Goal: Task Accomplishment & Management: Complete application form

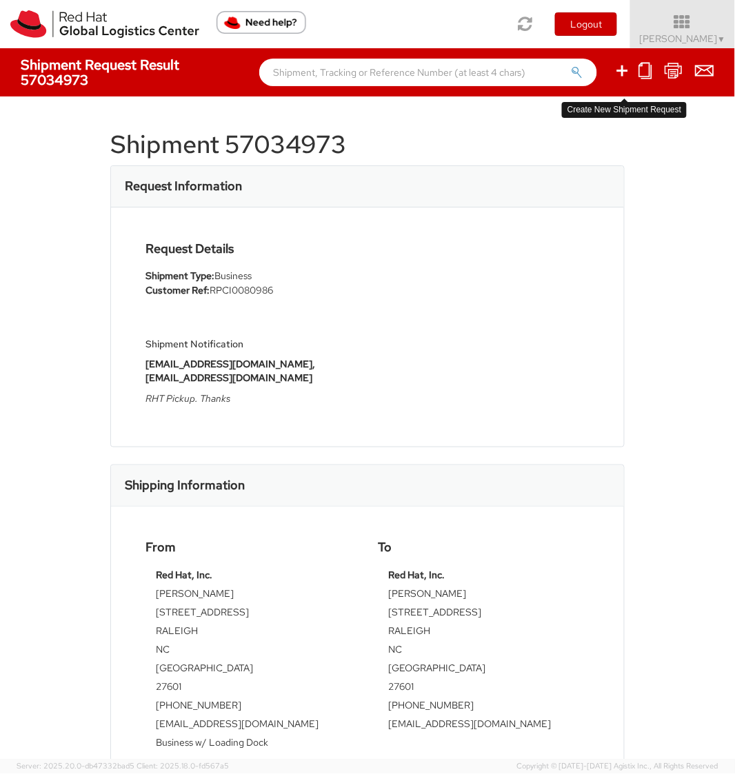
click at [629, 74] on icon at bounding box center [622, 70] width 17 height 17
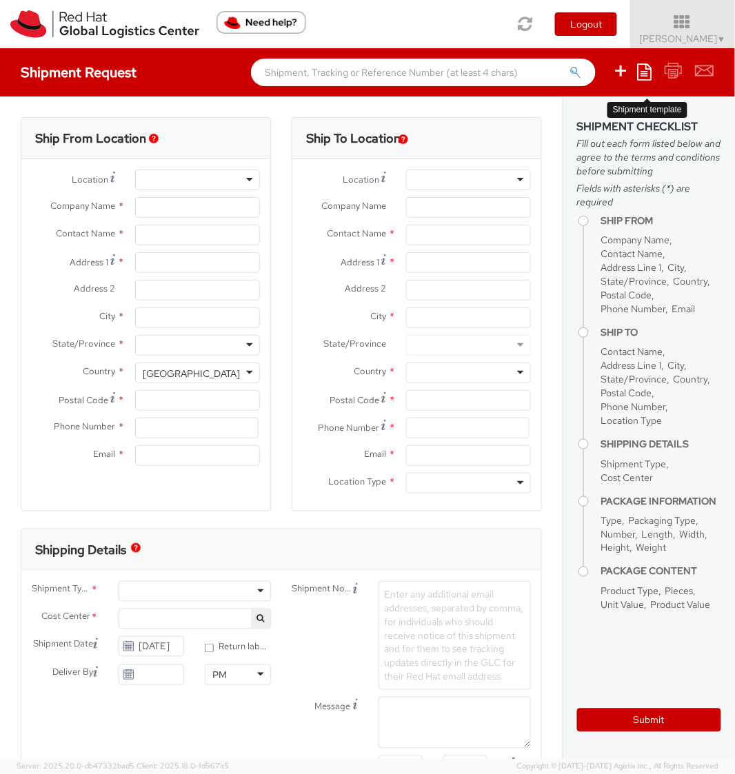
click at [645, 70] on icon at bounding box center [645, 71] width 14 height 17
select select "850"
select select
click at [565, 119] on link "Create from template" at bounding box center [591, 115] width 121 height 18
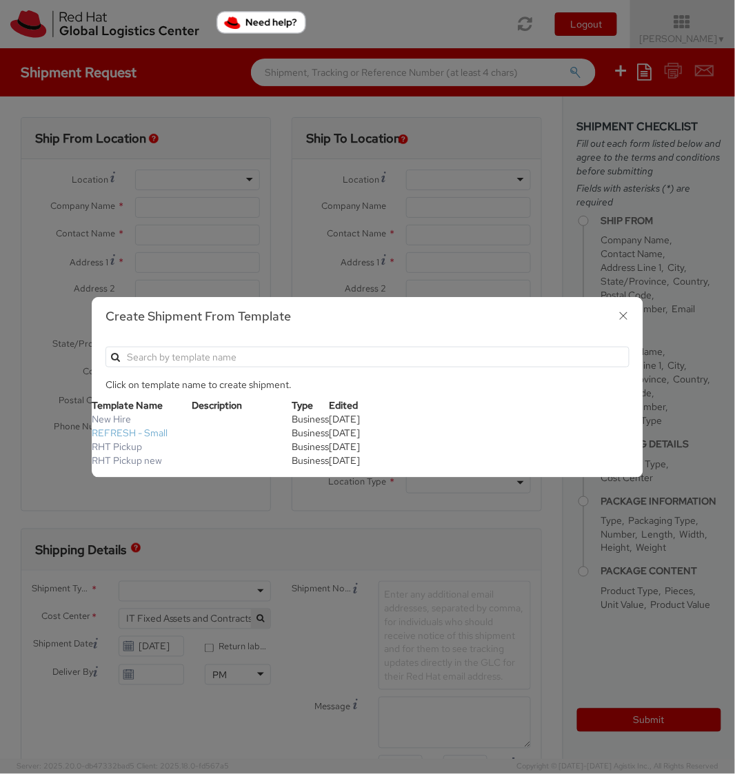
type input "Red Hat, Inc."
type input "[PERSON_NAME]"
type input "[STREET_ADDRESS]"
type input "RALEIGH"
type input "27601"
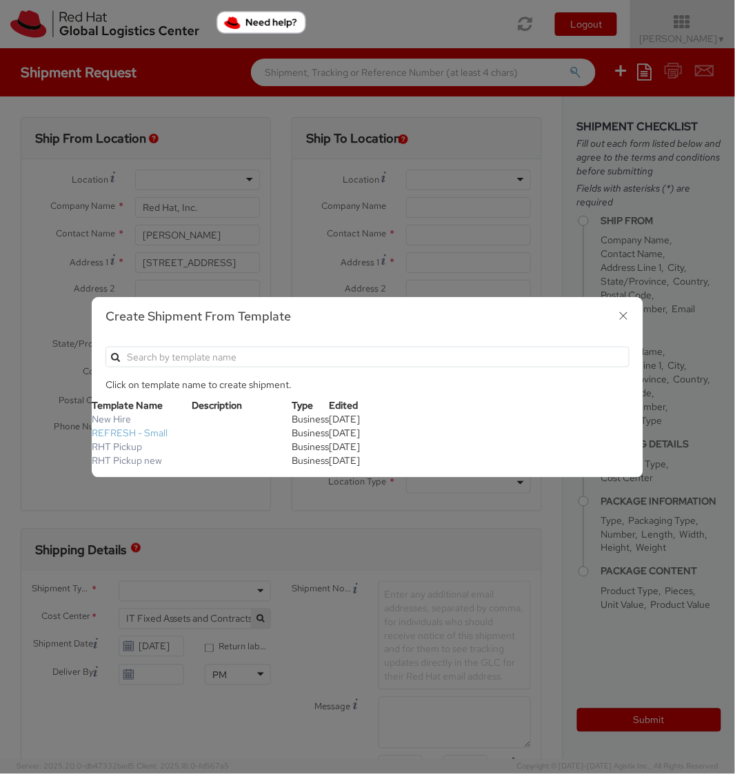
type input "[PHONE_NUMBER]"
type input "[EMAIL_ADDRESS][DOMAIN_NAME]"
click at [134, 432] on link "REFRESH - Small" at bounding box center [130, 433] width 76 height 12
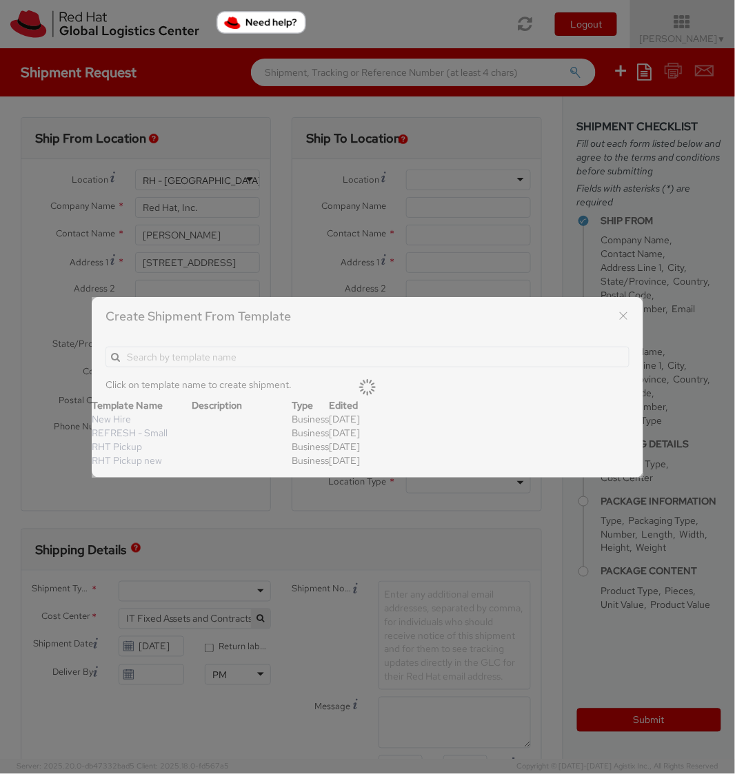
type textarea "Please include return label."
type input "*RPCI*"
select select "LAPTOP"
type input "1"
type input "18"
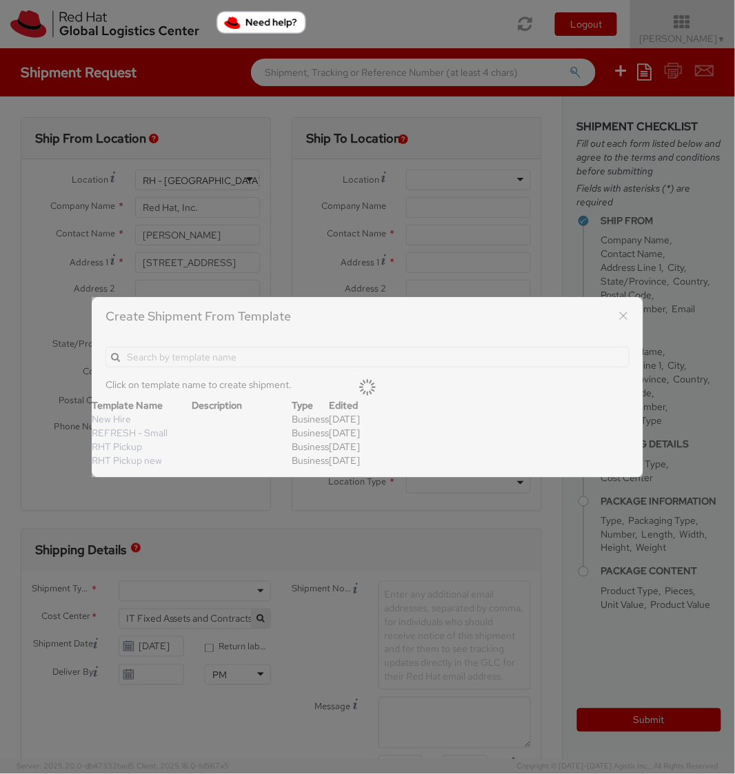
type input "14"
type input "4"
type input "7"
type input "*Laptop Model*"
select select "LAPTOP"
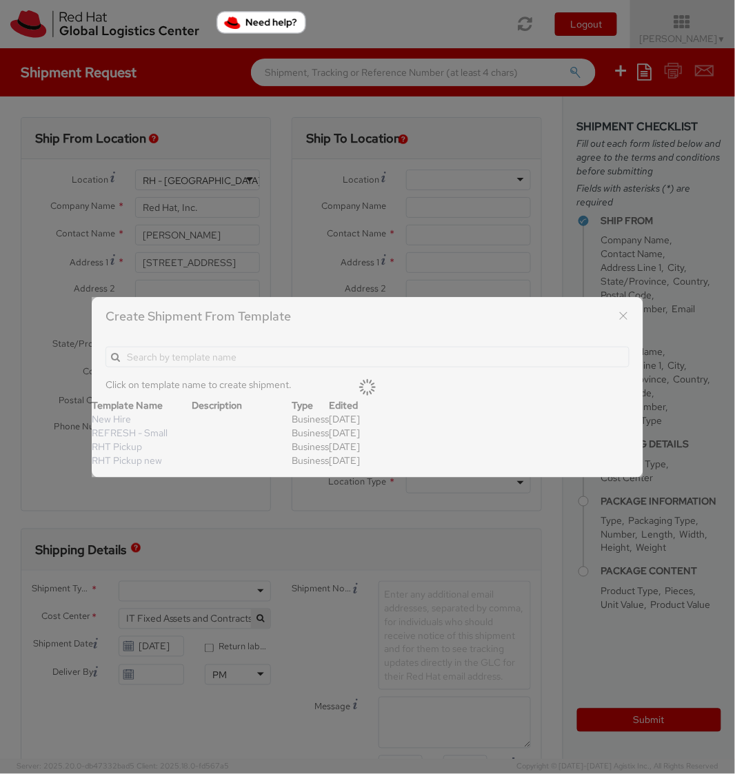
type input "2,000.00"
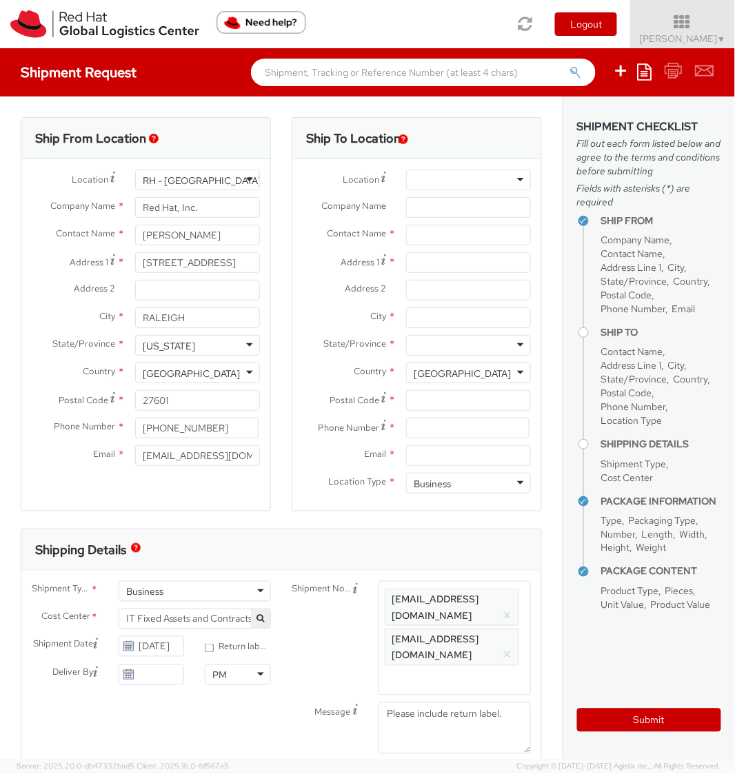
select select
click at [415, 702] on textarea "Please include return label." at bounding box center [454, 728] width 152 height 52
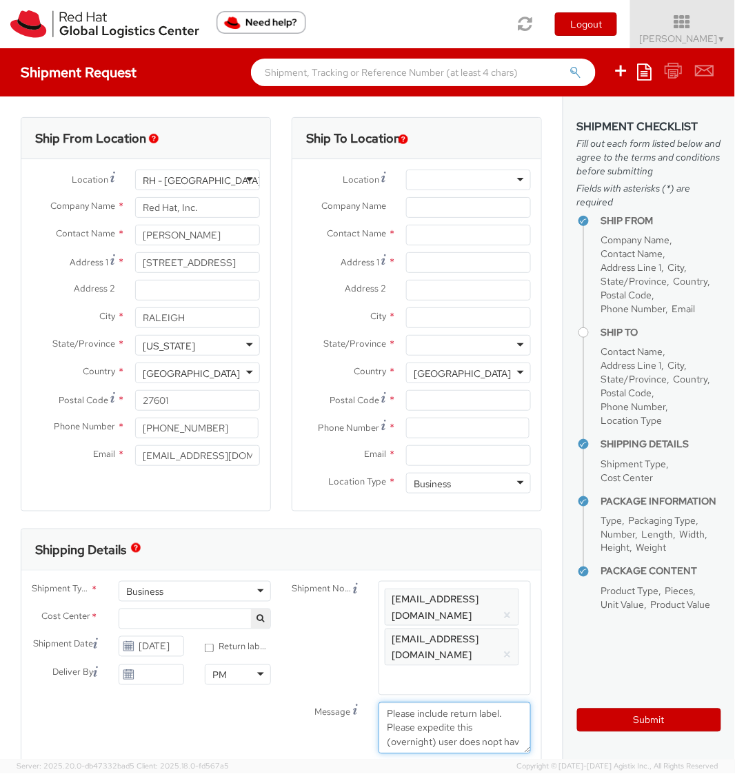
scroll to position [9, 0]
type textarea "Please include return label. Please expedite this (overnight) user does not hav…"
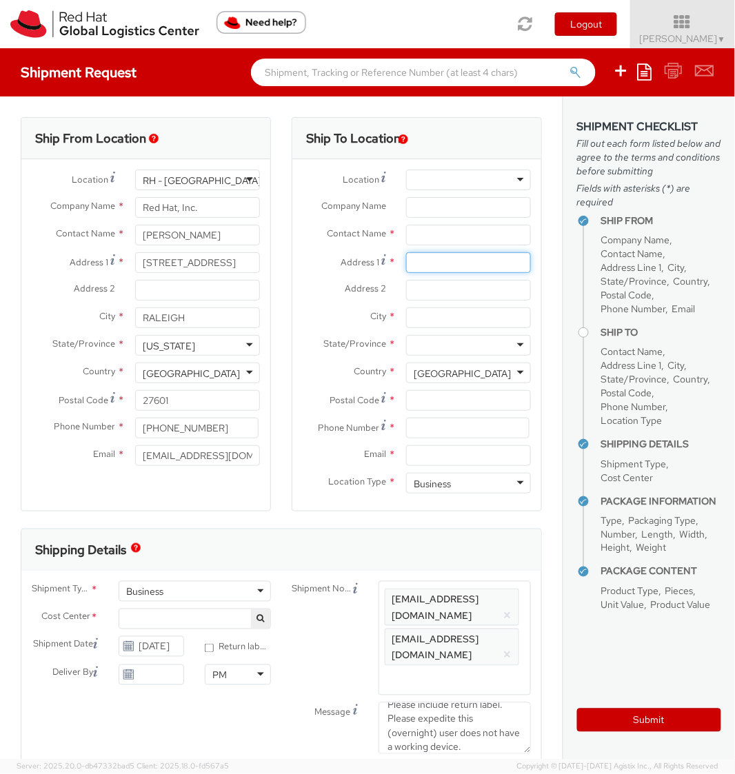
click at [443, 264] on input "Address 1 *" at bounding box center [468, 262] width 125 height 21
paste input "[STREET_ADDRESS]"
type input "[STREET_ADDRESS]"
click at [453, 312] on input "City *" at bounding box center [468, 317] width 125 height 21
paste input "[PERSON_NAME]"
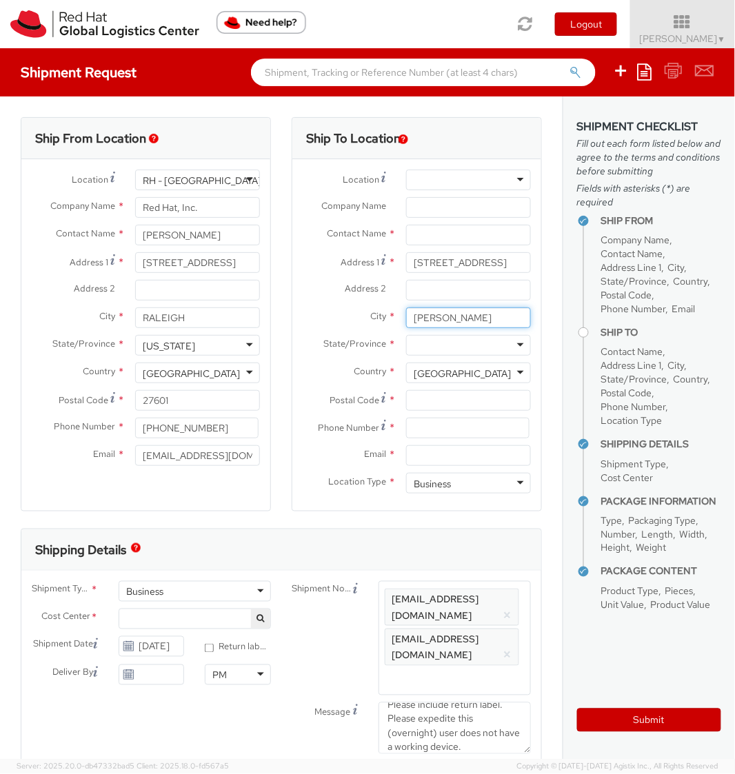
type input "[PERSON_NAME]"
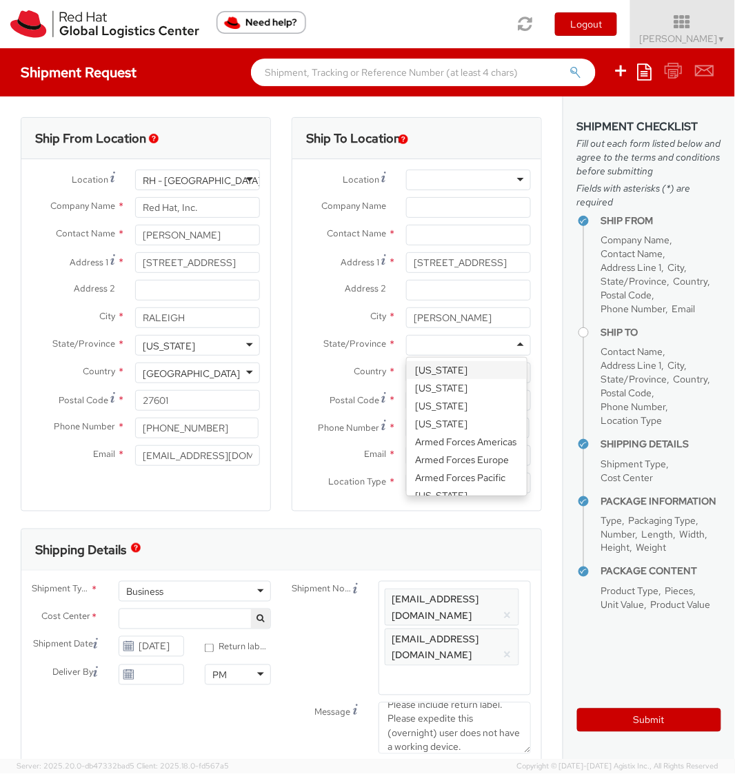
click at [453, 338] on div at bounding box center [468, 345] width 125 height 21
type input "cali"
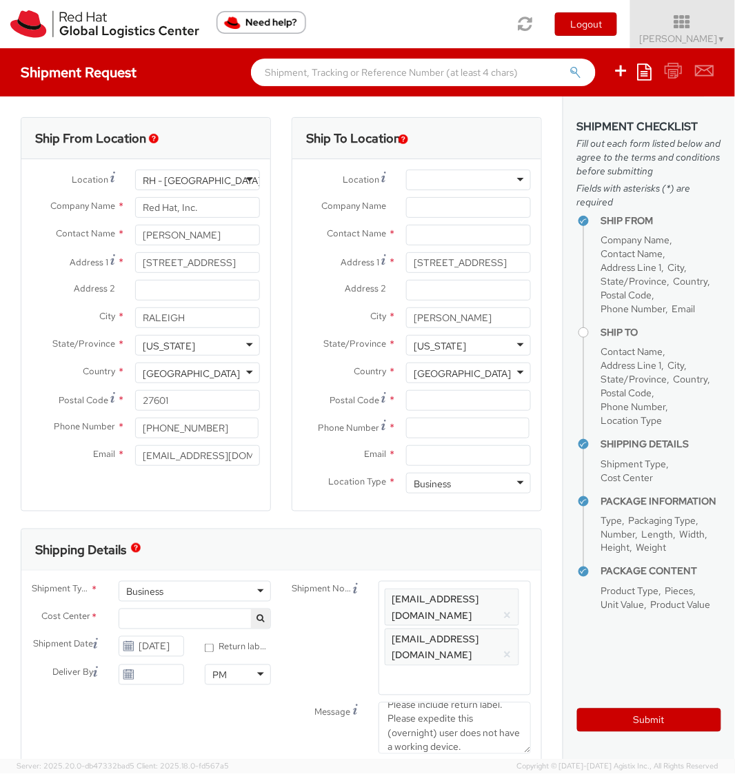
scroll to position [0, 0]
click at [453, 392] on input "Postal Code *" at bounding box center [468, 400] width 125 height 21
paste input "95377"
type input "95377"
click at [439, 427] on input at bounding box center [467, 428] width 123 height 21
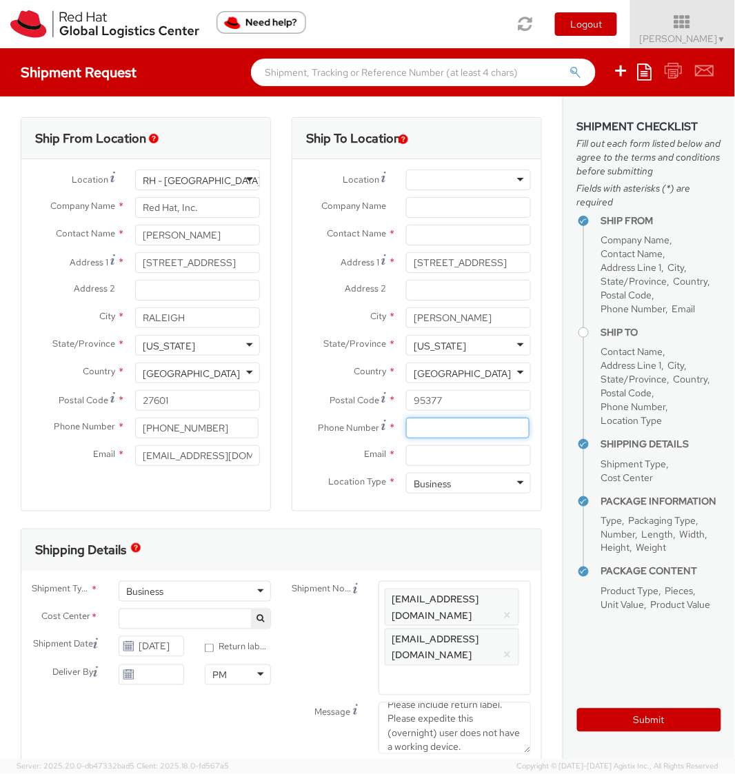
paste input "5104614323"
type input "5104614323"
click at [443, 454] on input "Email *" at bounding box center [468, 455] width 125 height 21
paste input "[EMAIL_ADDRESS][DOMAIN_NAME]"
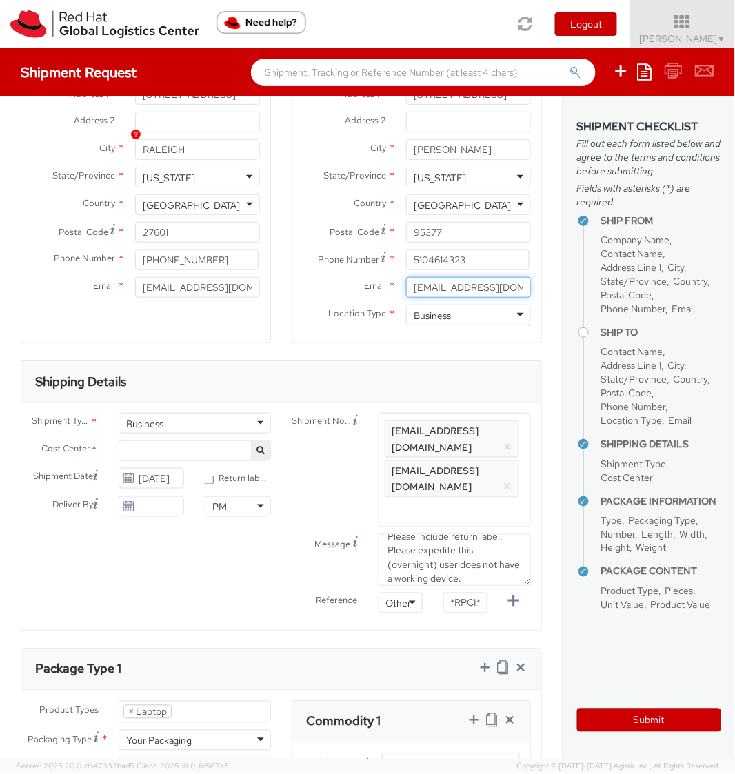
scroll to position [414, 0]
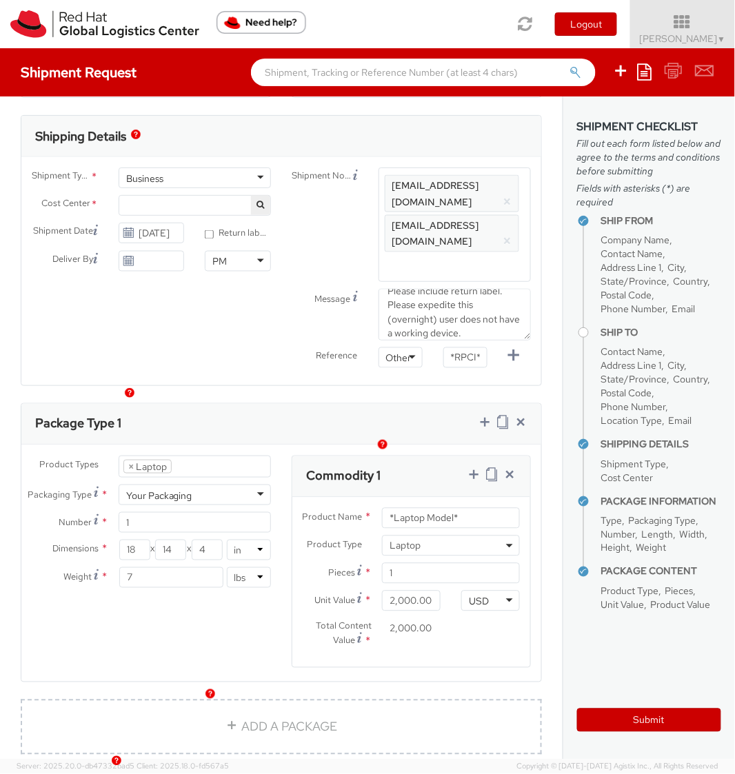
type input "[EMAIL_ADDRESS][DOMAIN_NAME]"
click at [397, 236] on span "Enter any additional email addresses, separated by comma, for individuals who s…" at bounding box center [455, 224] width 140 height 97
paste input "[EMAIL_ADDRESS][DOMAIN_NAME]"
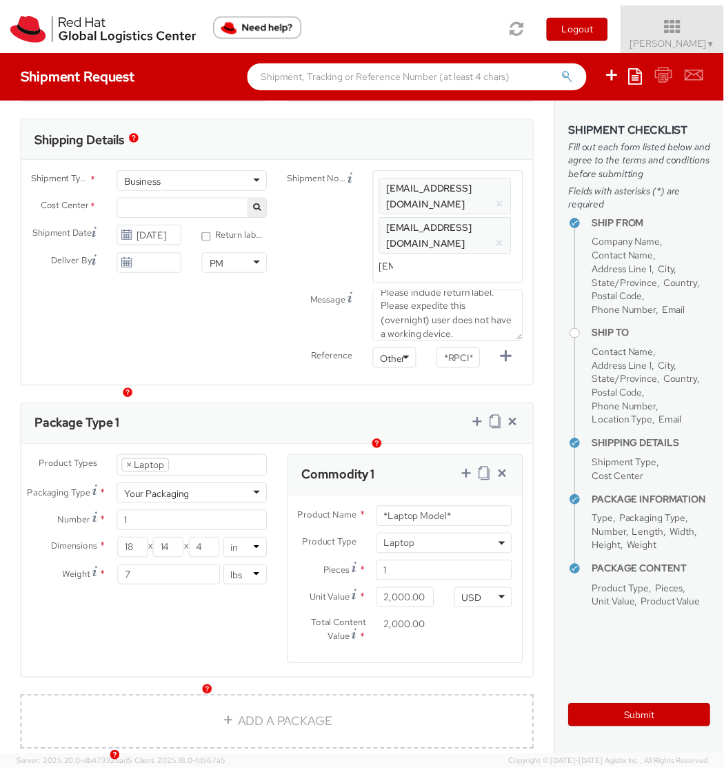
scroll to position [0, 72]
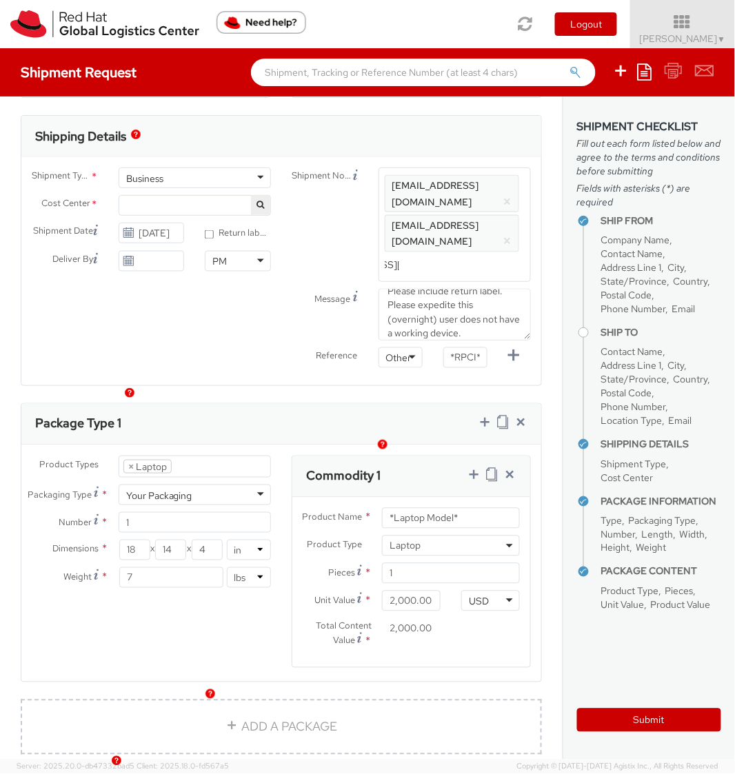
type input "[EMAIL_ADDRESS][DOMAIN_NAME]"
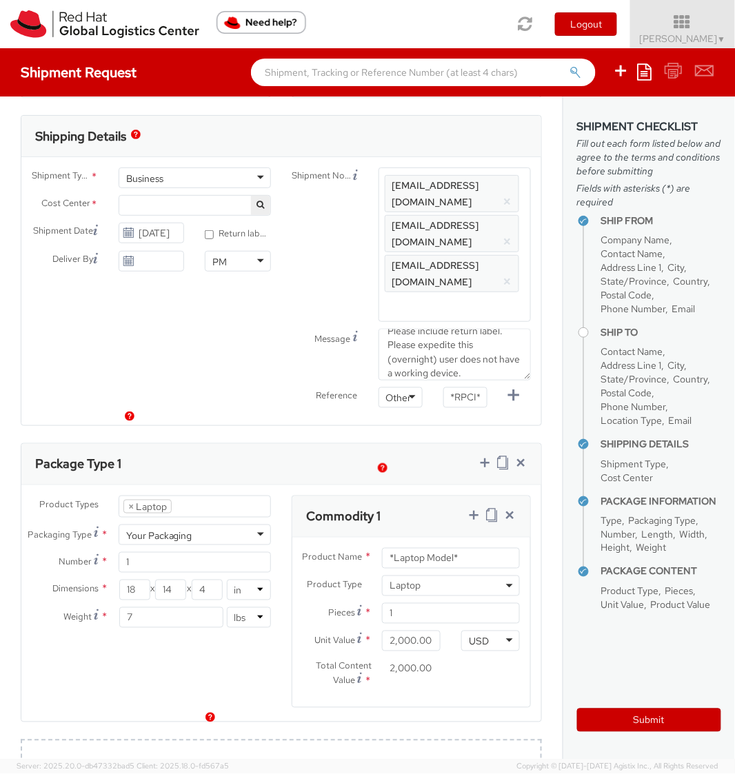
click at [317, 240] on div "Shipment Notification Enter any additional email addresses, separated by comma,…" at bounding box center [411, 245] width 260 height 154
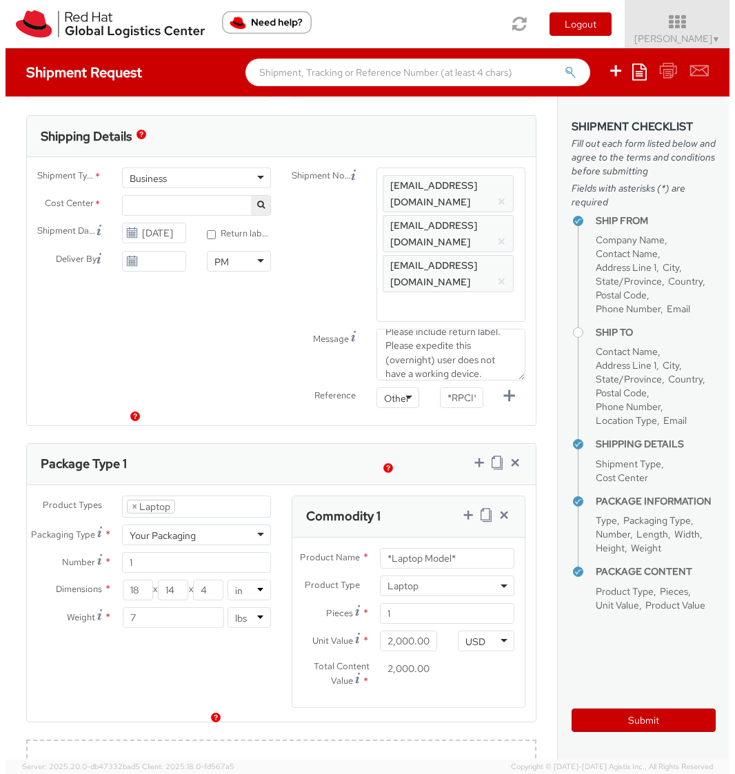
scroll to position [0, 0]
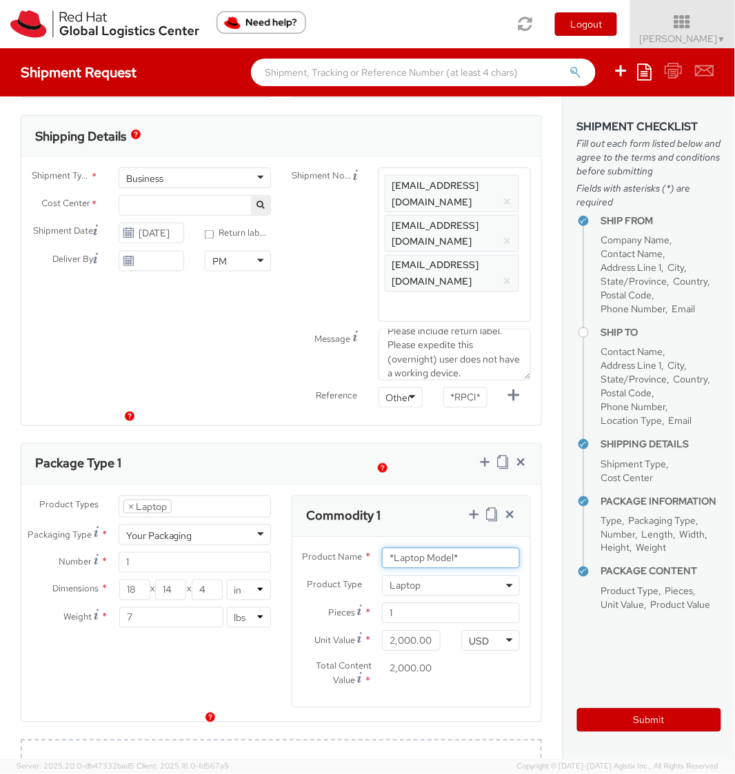
drag, startPoint x: 457, startPoint y: 507, endPoint x: 321, endPoint y: 506, distance: 135.8
click at [321, 548] on div "Product Name * *Laptop Model*" at bounding box center [411, 558] width 238 height 21
paste input "DEVELOPER/DESIGNER - Apple"
type input "DEVELOPER/DESIGNER - Apple"
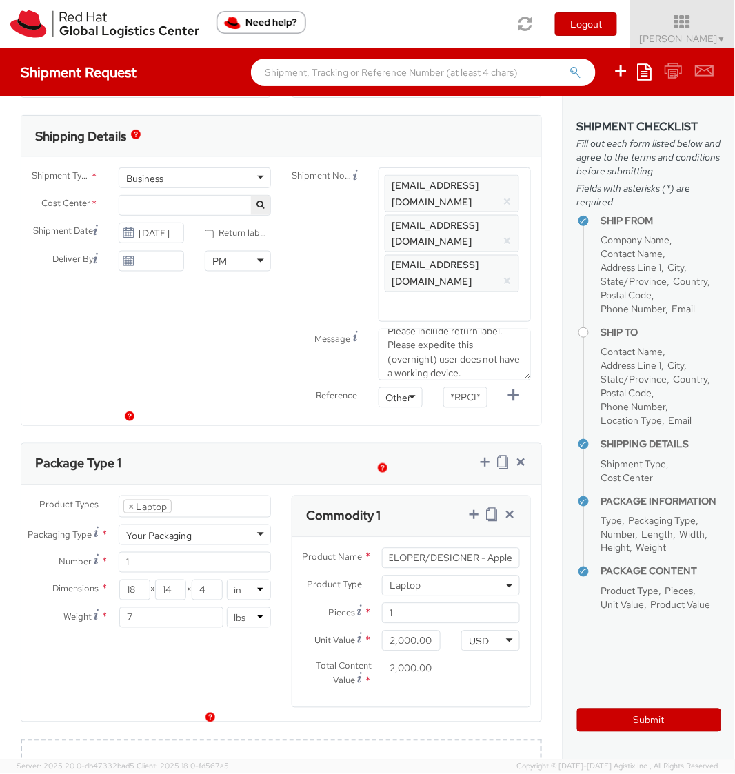
click at [408, 496] on div "Commodity 1" at bounding box center [411, 516] width 238 height 41
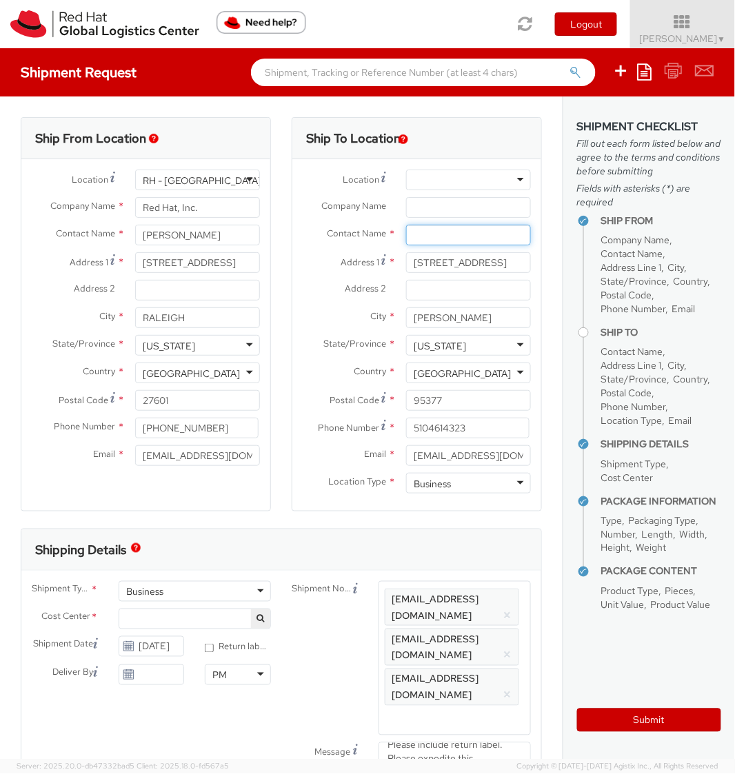
click at [425, 233] on input "text" at bounding box center [468, 235] width 125 height 21
paste input "[PERSON_NAME]"
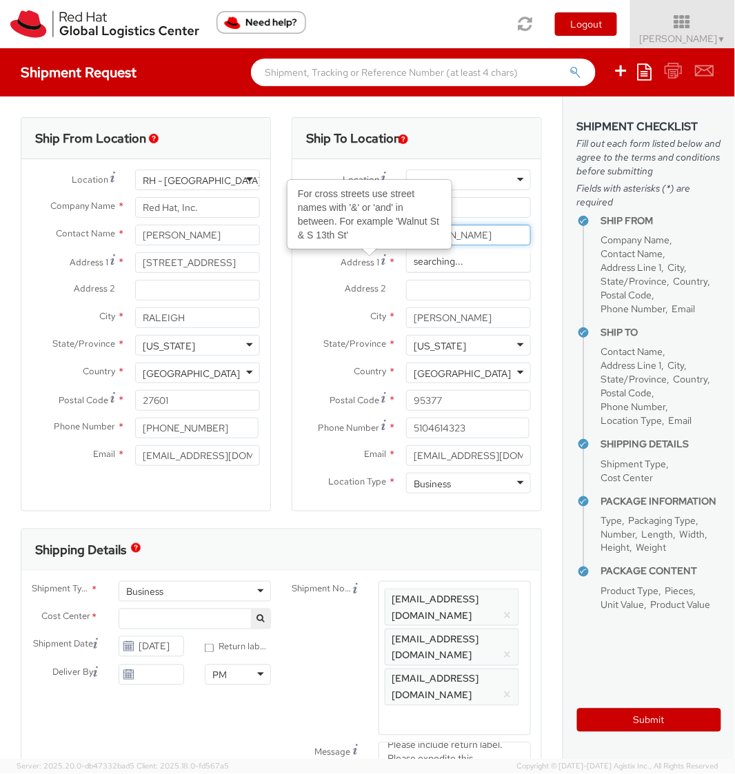
type input "[PERSON_NAME]"
click at [342, 265] on span "Address 1" at bounding box center [360, 262] width 39 height 12
click at [406, 265] on input "[STREET_ADDRESS]" at bounding box center [468, 262] width 125 height 21
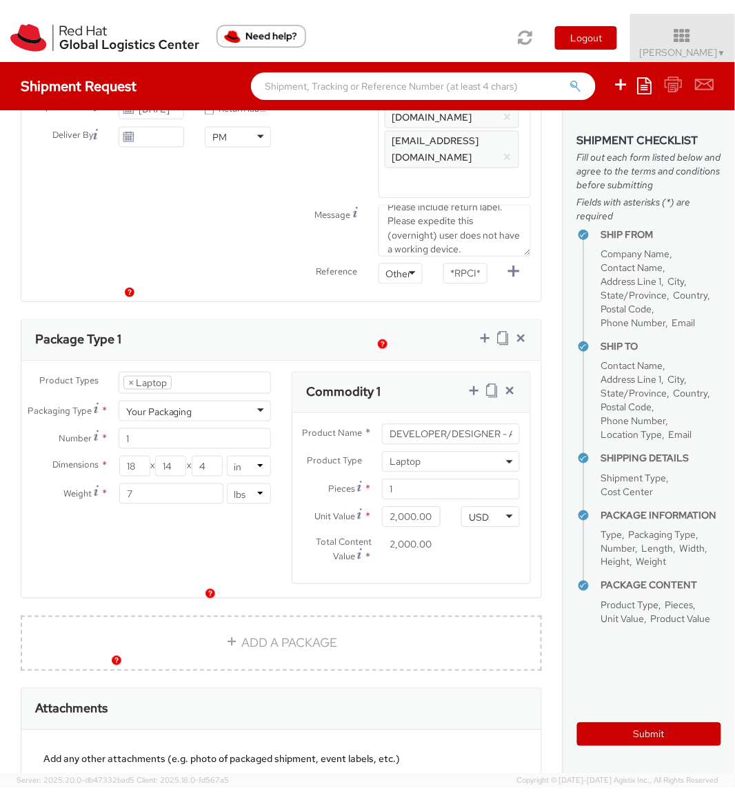
scroll to position [414, 0]
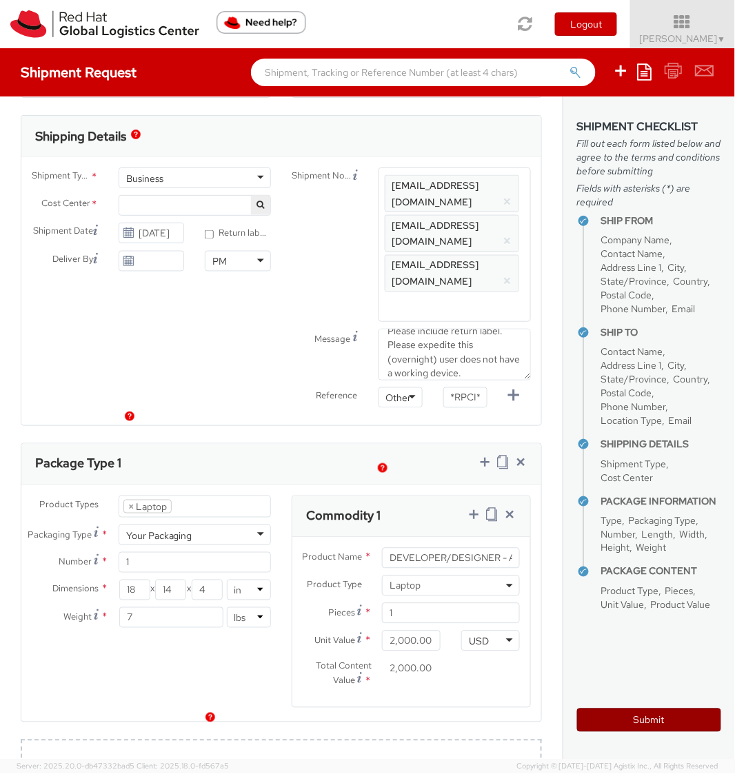
click at [596, 713] on button "Submit" at bounding box center [649, 720] width 144 height 23
type input "[PERSON_NAME]"
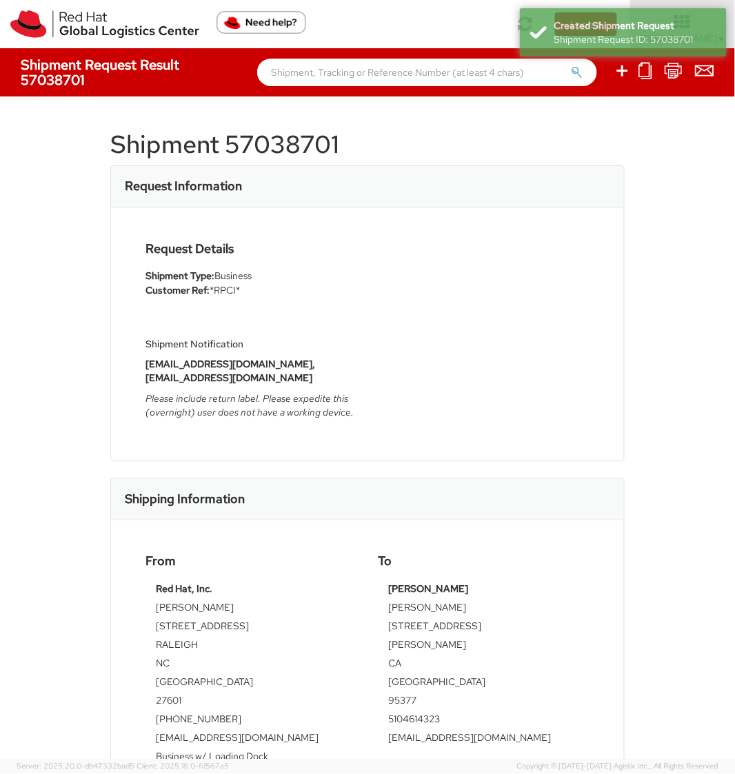
click at [280, 136] on h1 "Shipment 57038701" at bounding box center [367, 145] width 514 height 28
copy h1 "57038701"
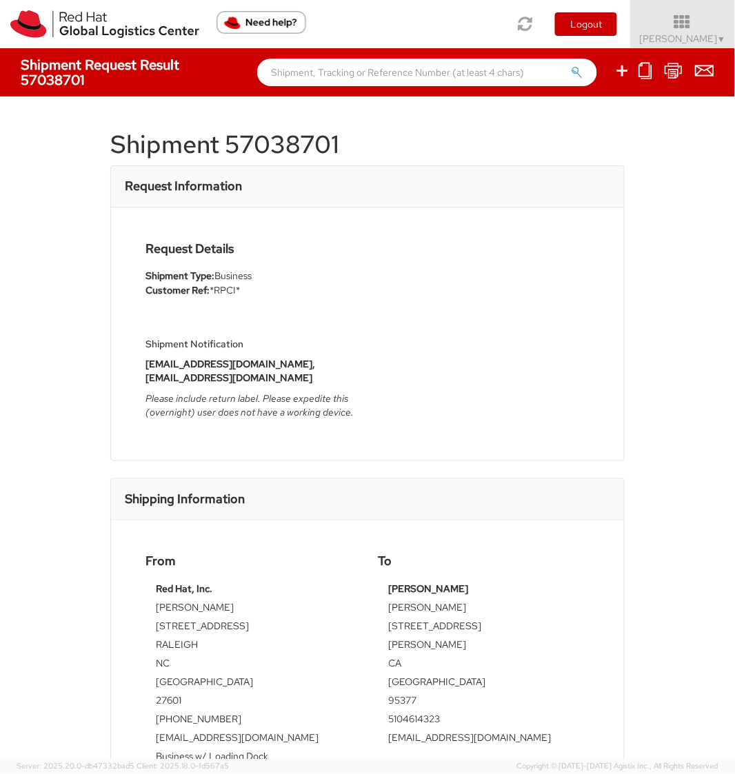
click at [30, 241] on div "Shipment 57038701 Request Information Request Details Shipment Type: Business C…" at bounding box center [367, 428] width 735 height 663
